Goal: Task Accomplishment & Management: Complete application form

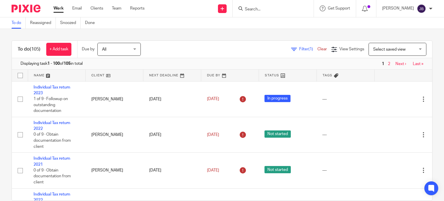
click at [276, 9] on input "Search" at bounding box center [270, 9] width 52 height 5
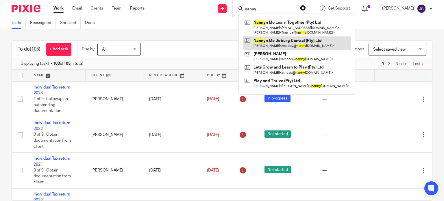
type input "nanny"
click at [279, 42] on link at bounding box center [296, 42] width 107 height 13
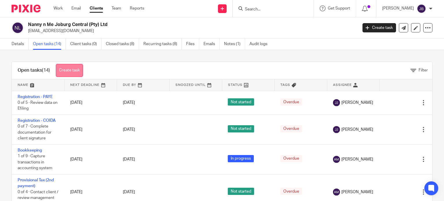
click at [71, 75] on link "Create task" at bounding box center [69, 70] width 27 height 13
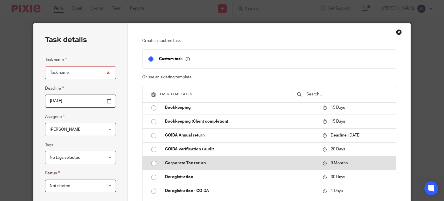
scroll to position [87, 0]
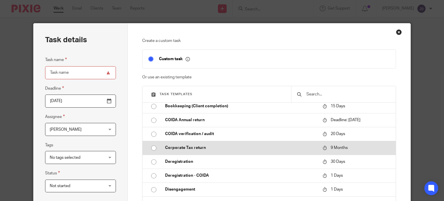
click at [150, 151] on input "radio" at bounding box center [153, 147] width 11 height 11
type input "2026-06-17"
type input "Corporate Tax return"
checkbox input "false"
radio input "false"
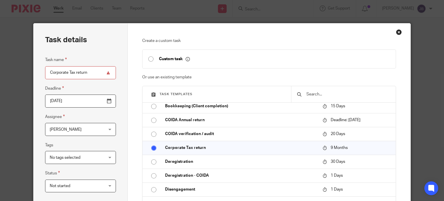
click at [94, 73] on input "Corporate Tax return" at bounding box center [80, 72] width 71 height 13
type input "Corporate Tax return - 2025"
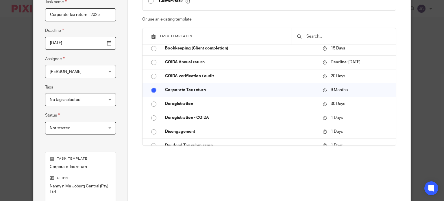
click at [79, 133] on span "Not started" at bounding box center [76, 128] width 53 height 12
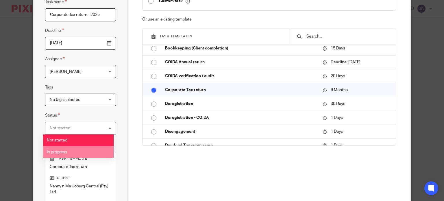
click at [78, 152] on li "In progress" at bounding box center [78, 152] width 70 height 12
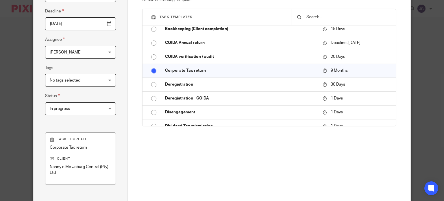
scroll to position [146, 0]
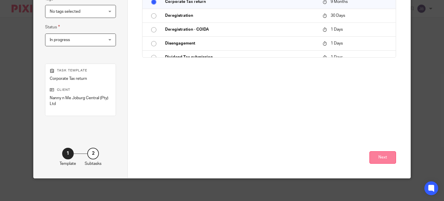
click at [370, 158] on button "Next" at bounding box center [382, 157] width 27 height 12
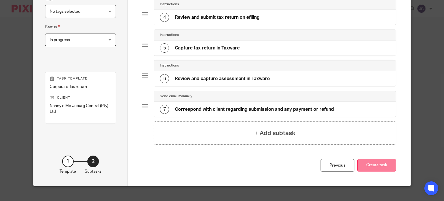
click at [382, 164] on button "Create task" at bounding box center [376, 165] width 39 height 12
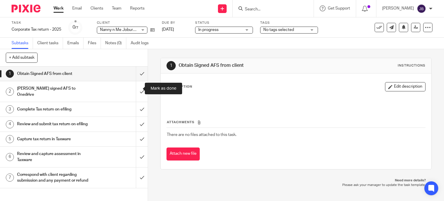
click at [140, 86] on input "submit" at bounding box center [74, 91] width 148 height 21
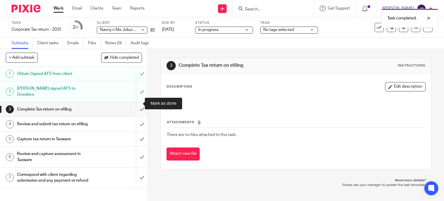
click at [136, 104] on input "submit" at bounding box center [74, 109] width 148 height 14
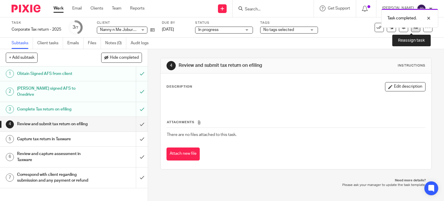
click at [411, 30] on link at bounding box center [415, 27] width 9 height 9
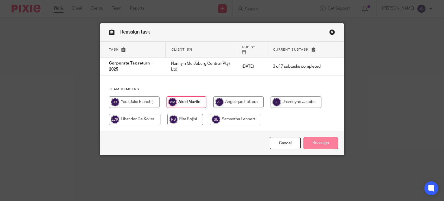
click at [320, 141] on input "Reassign" at bounding box center [320, 143] width 34 height 12
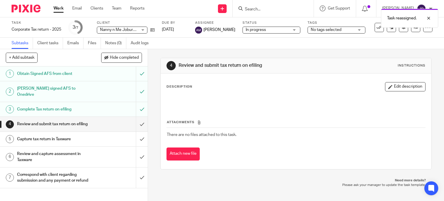
click at [265, 8] on div "Task reassigned." at bounding box center [330, 17] width 216 height 22
click at [262, 7] on div "Task reassigned." at bounding box center [330, 17] width 216 height 22
click at [265, 9] on div "Task reassigned." at bounding box center [330, 17] width 216 height 22
click at [427, 17] on div at bounding box center [424, 18] width 16 height 7
click at [273, 9] on input "Search" at bounding box center [270, 9] width 52 height 5
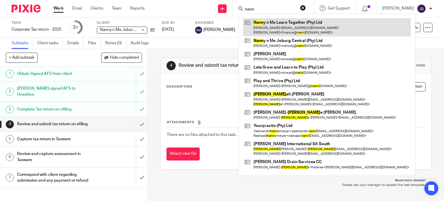
type input "nann"
click at [278, 22] on link at bounding box center [327, 27] width 168 height 18
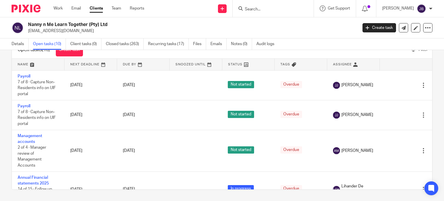
click at [263, 9] on input "Search" at bounding box center [270, 9] width 52 height 5
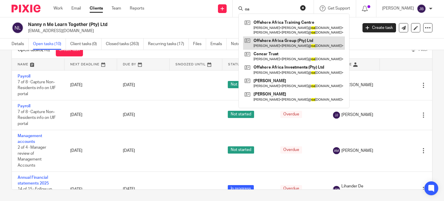
type input "oa"
click at [272, 42] on link at bounding box center [294, 42] width 102 height 13
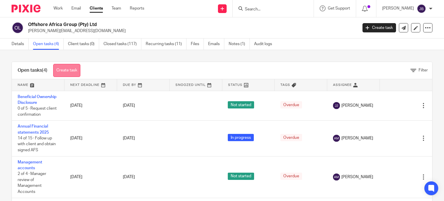
click at [64, 66] on link "Create task" at bounding box center [66, 70] width 27 height 13
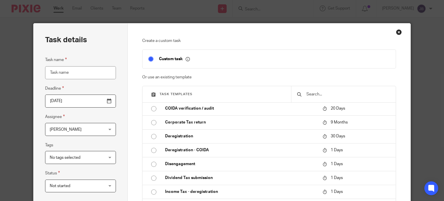
scroll to position [116, 0]
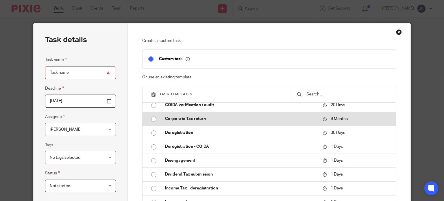
click at [150, 125] on input "radio" at bounding box center [153, 119] width 11 height 11
type input "[DATE]"
type input "Corporate Tax return"
checkbox input "false"
radio input "false"
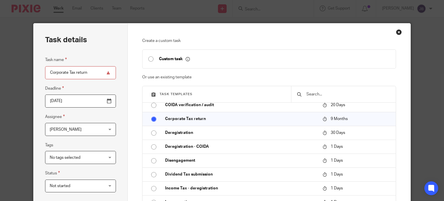
click at [97, 73] on input "Corporate Tax return" at bounding box center [80, 72] width 71 height 13
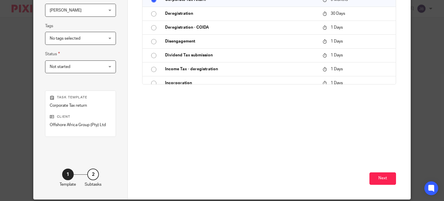
scroll to position [140, 0]
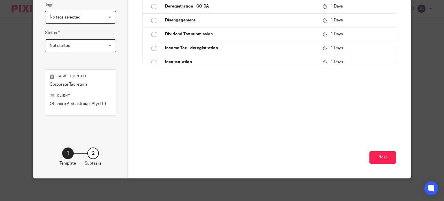
type input "Corporate Tax return - 2025"
click at [72, 48] on span "Not started" at bounding box center [76, 46] width 53 height 12
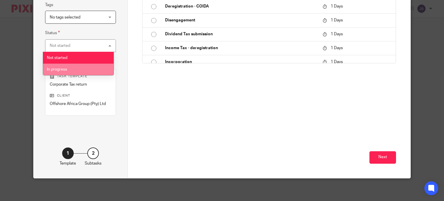
click at [72, 68] on li "In progress" at bounding box center [78, 70] width 70 height 12
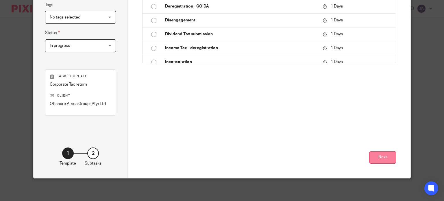
click at [386, 156] on button "Next" at bounding box center [382, 157] width 27 height 12
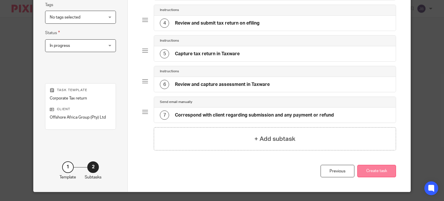
click at [369, 166] on button "Create task" at bounding box center [376, 171] width 39 height 12
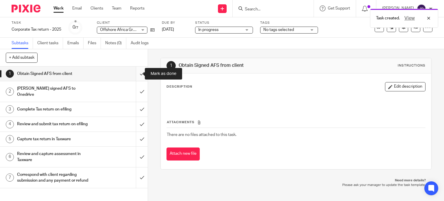
click at [136, 75] on input "submit" at bounding box center [74, 73] width 148 height 14
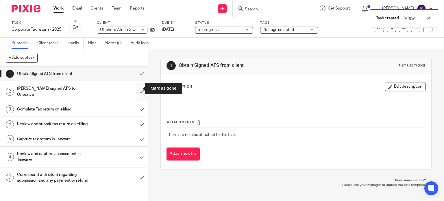
click at [138, 87] on input "submit" at bounding box center [74, 91] width 148 height 21
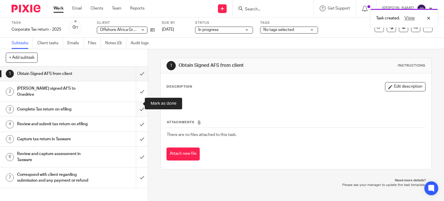
click at [139, 102] on input "submit" at bounding box center [74, 109] width 148 height 14
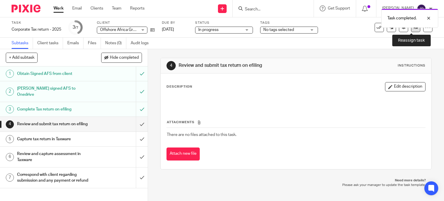
click at [411, 30] on link at bounding box center [415, 27] width 9 height 9
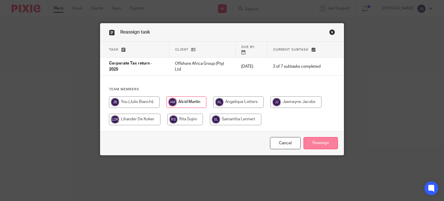
click at [317, 140] on input "Reassign" at bounding box center [320, 143] width 34 height 12
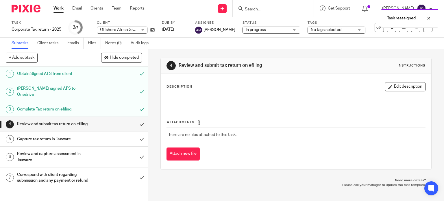
click at [264, 9] on div "Task reassigned." at bounding box center [330, 17] width 216 height 22
click at [257, 9] on div "Task reassigned." at bounding box center [330, 17] width 216 height 22
click at [264, 8] on div "Task reassigned." at bounding box center [330, 17] width 216 height 22
click at [289, 8] on div "Task reassigned." at bounding box center [330, 17] width 216 height 22
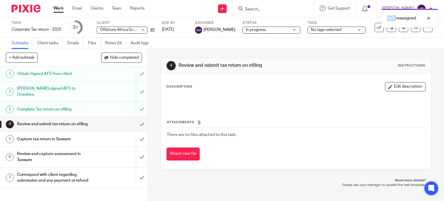
click at [280, 9] on div "Task reassigned." at bounding box center [330, 17] width 216 height 22
click at [266, 9] on div "Task reassigned." at bounding box center [330, 17] width 216 height 22
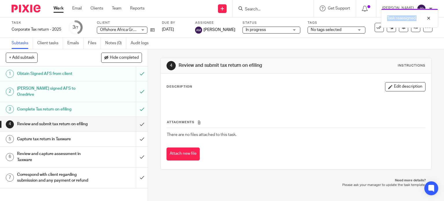
click at [266, 9] on div "Task reassigned." at bounding box center [330, 17] width 216 height 22
click at [267, 11] on input "Search" at bounding box center [270, 9] width 52 height 5
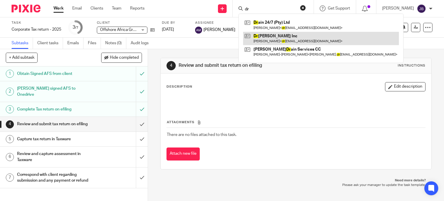
type input "dr"
click at [293, 38] on link at bounding box center [321, 38] width 156 height 13
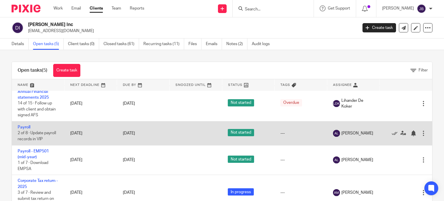
scroll to position [30, 0]
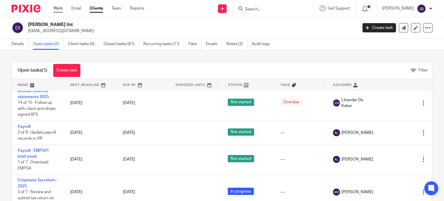
click at [58, 8] on link "Work" at bounding box center [57, 8] width 9 height 6
